Goal: Navigation & Orientation: Find specific page/section

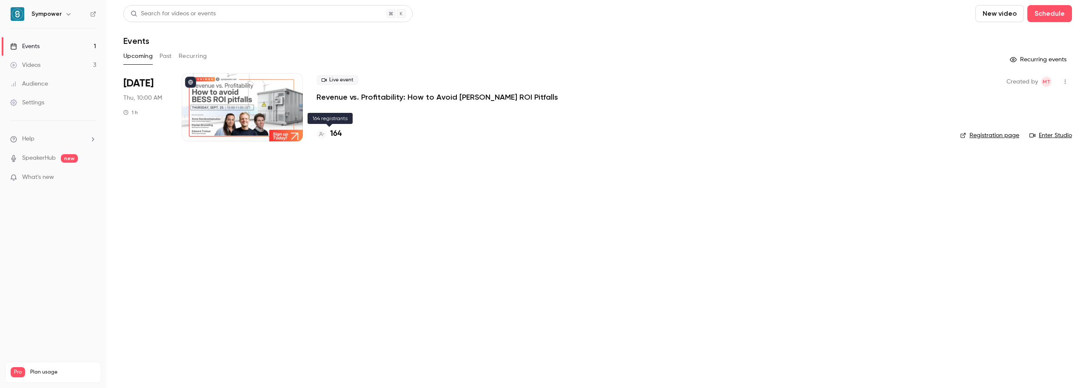
click at [337, 135] on h4 "164" at bounding box center [335, 133] width 11 height 11
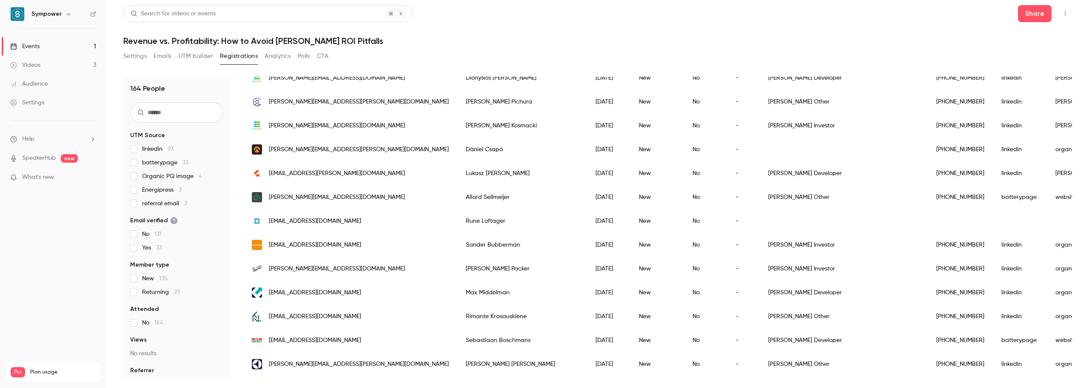
scroll to position [213, 0]
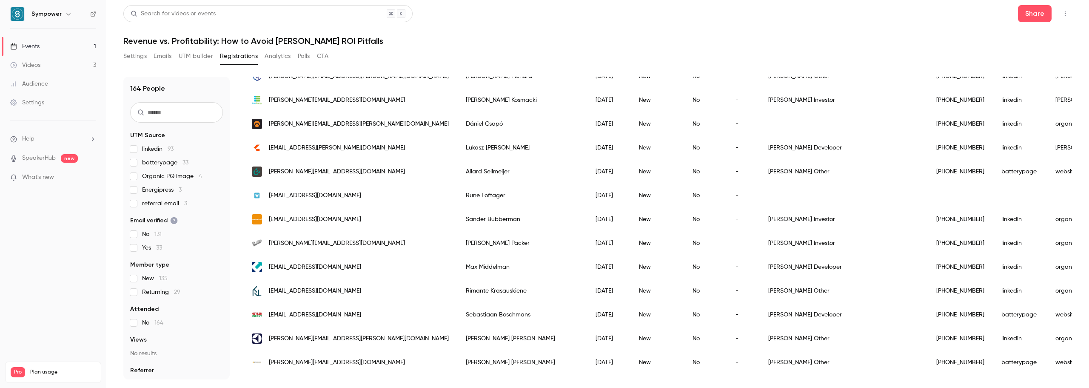
click at [182, 114] on input "text" at bounding box center [176, 112] width 93 height 20
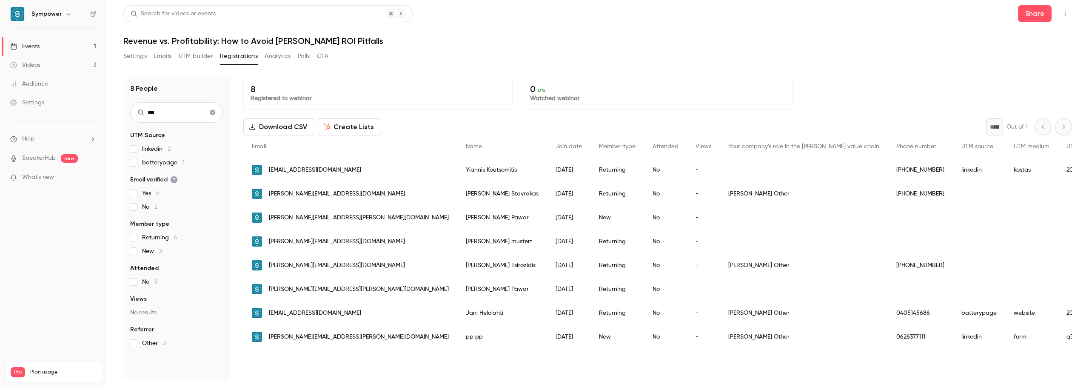
scroll to position [0, 0]
type input "*****"
click at [140, 57] on button "Settings" at bounding box center [134, 56] width 23 height 14
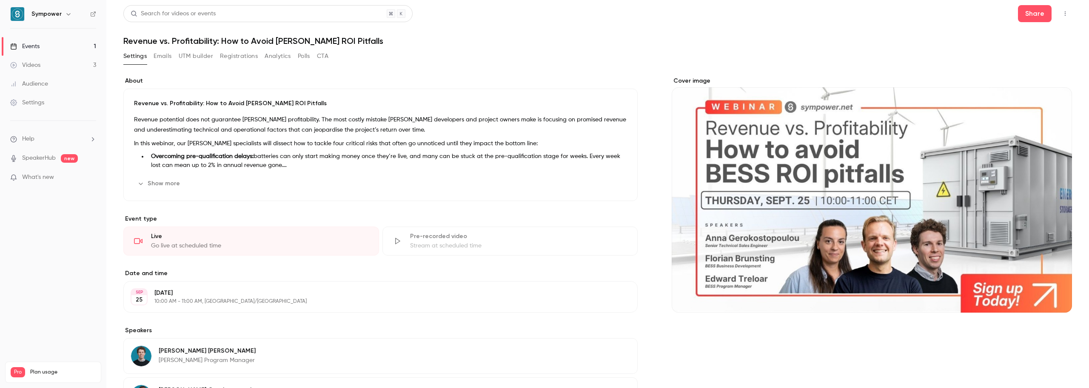
click at [1062, 14] on icon "button" at bounding box center [1065, 14] width 7 height 6
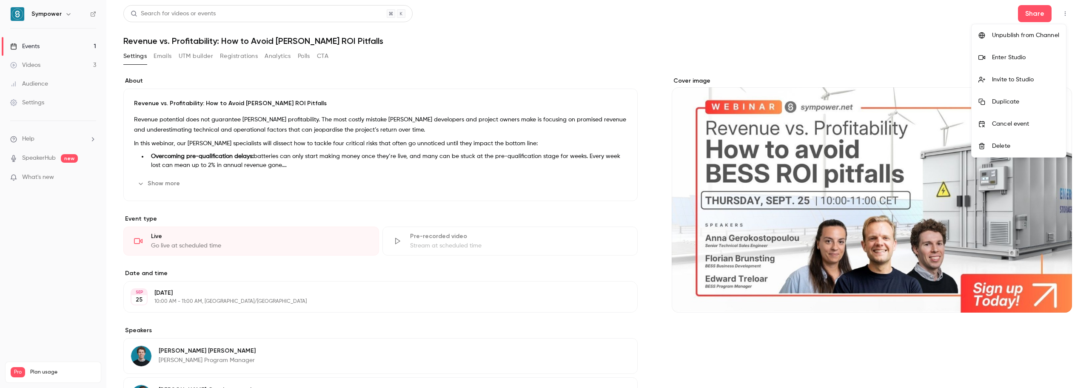
click at [403, 48] on div at bounding box center [544, 194] width 1089 height 388
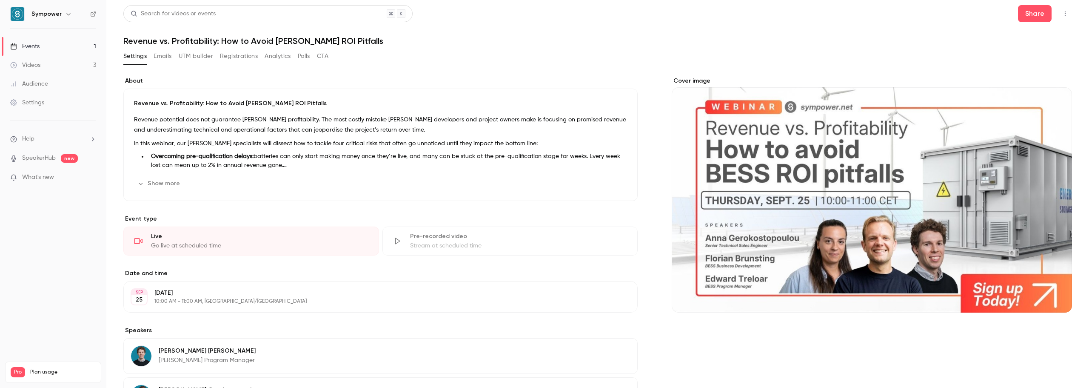
click at [43, 46] on link "Events 1" at bounding box center [53, 46] width 106 height 19
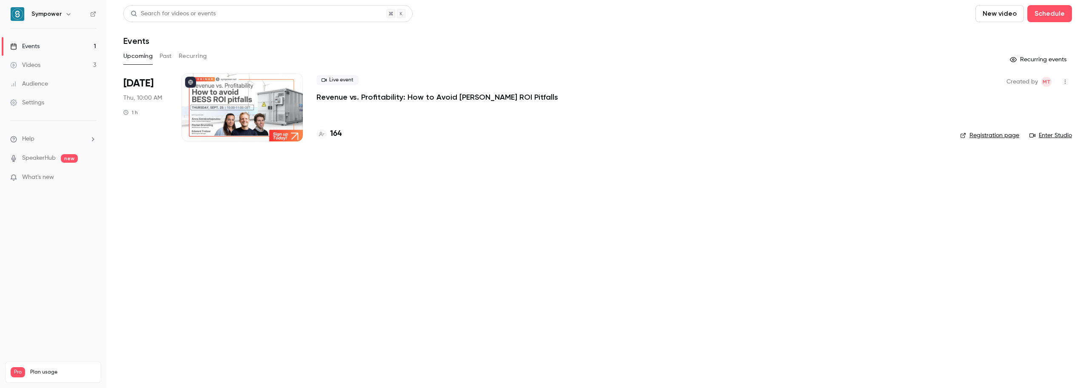
click at [999, 134] on link "Registration page" at bounding box center [989, 135] width 59 height 9
